Goal: Transaction & Acquisition: Book appointment/travel/reservation

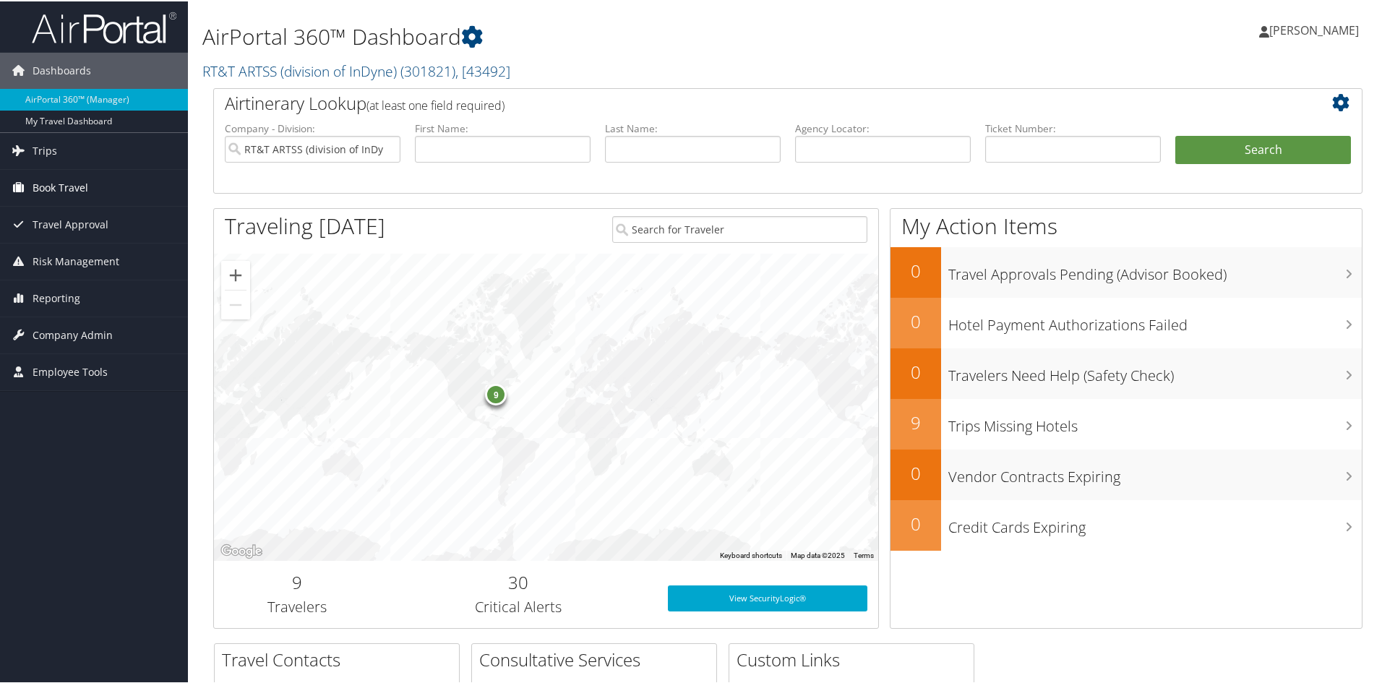
click at [89, 181] on link "Book Travel" at bounding box center [94, 186] width 188 height 36
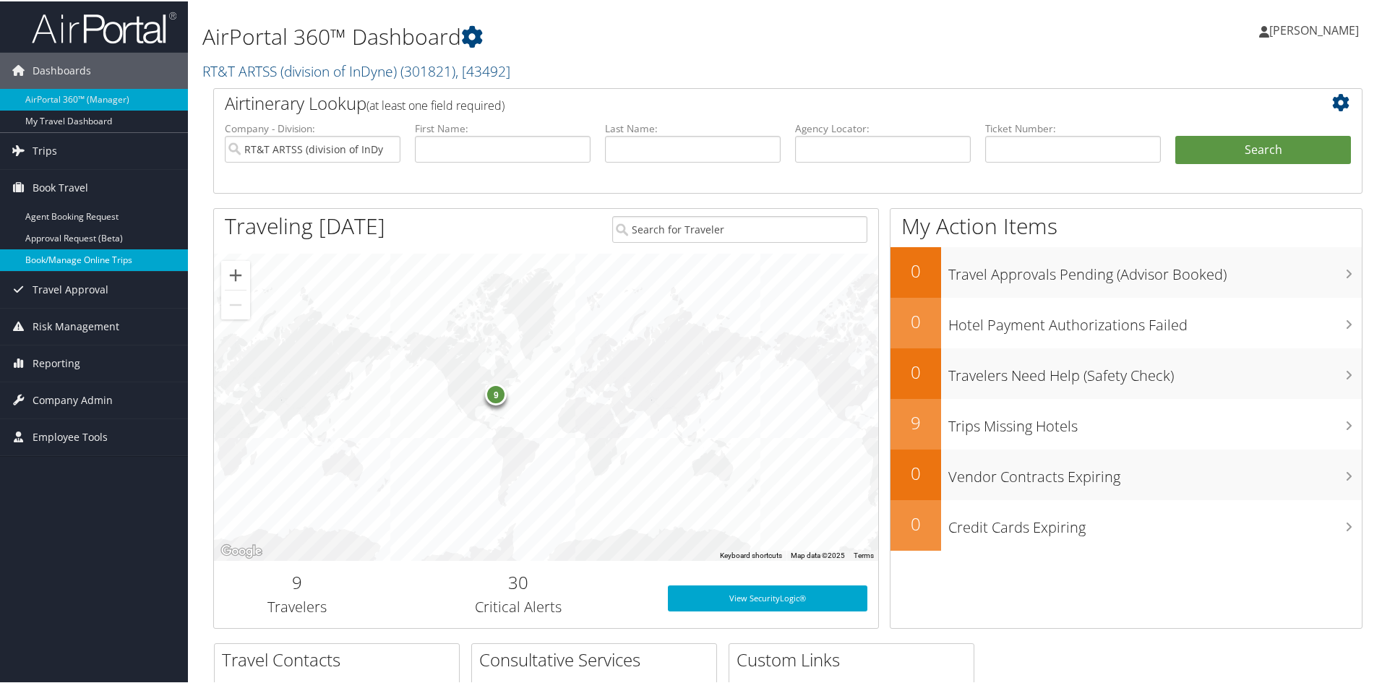
click at [67, 255] on link "Book/Manage Online Trips" at bounding box center [94, 259] width 188 height 22
